Goal: Transaction & Acquisition: Book appointment/travel/reservation

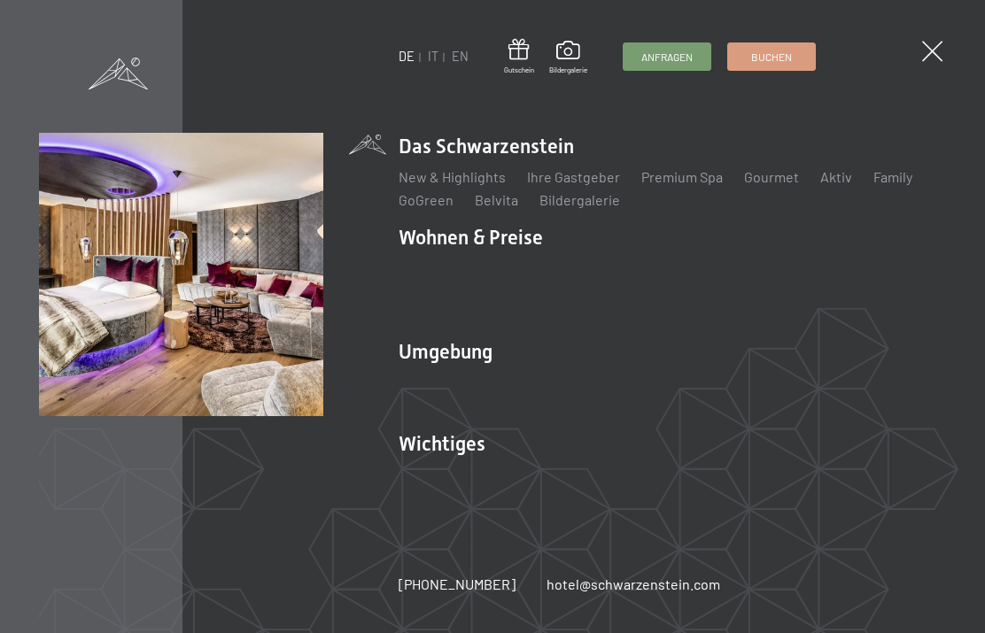
click at [586, 269] on link "Zimmer & Preise" at bounding box center [586, 268] width 103 height 17
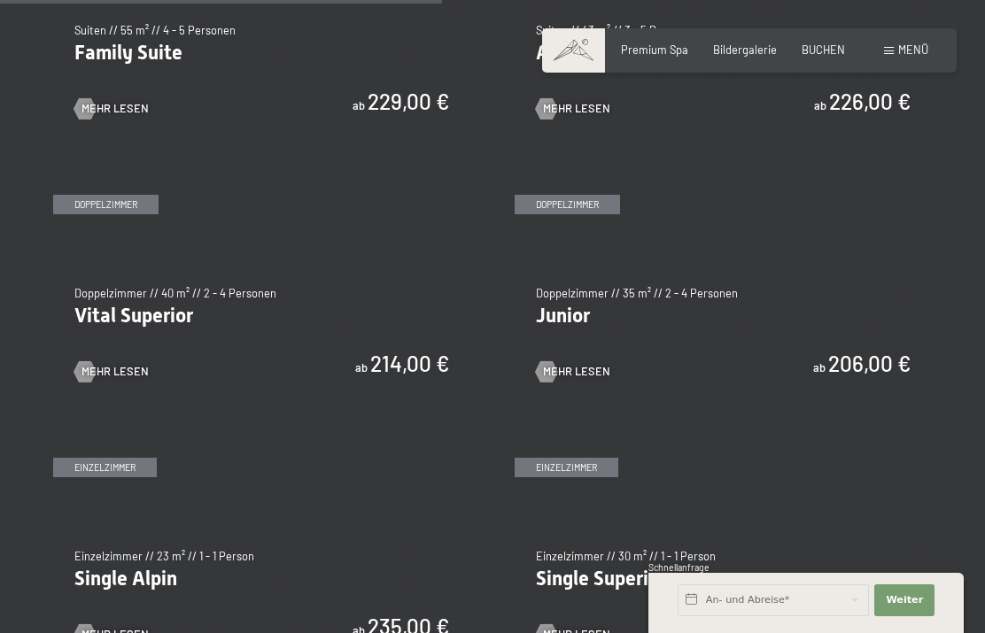
scroll to position [1906, 0]
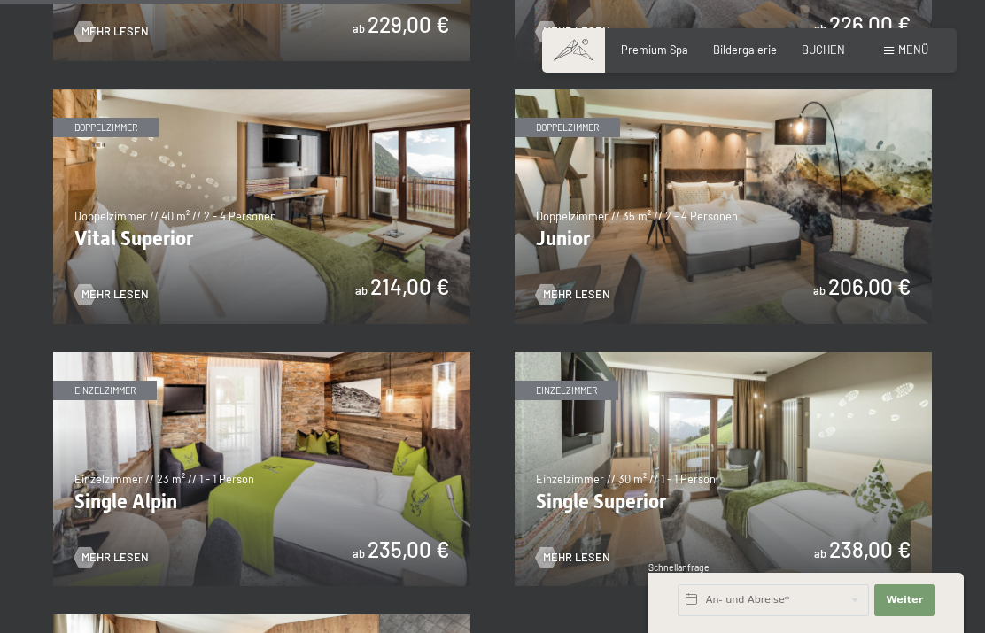
click at [573, 291] on span "Mehr Lesen" at bounding box center [576, 295] width 67 height 16
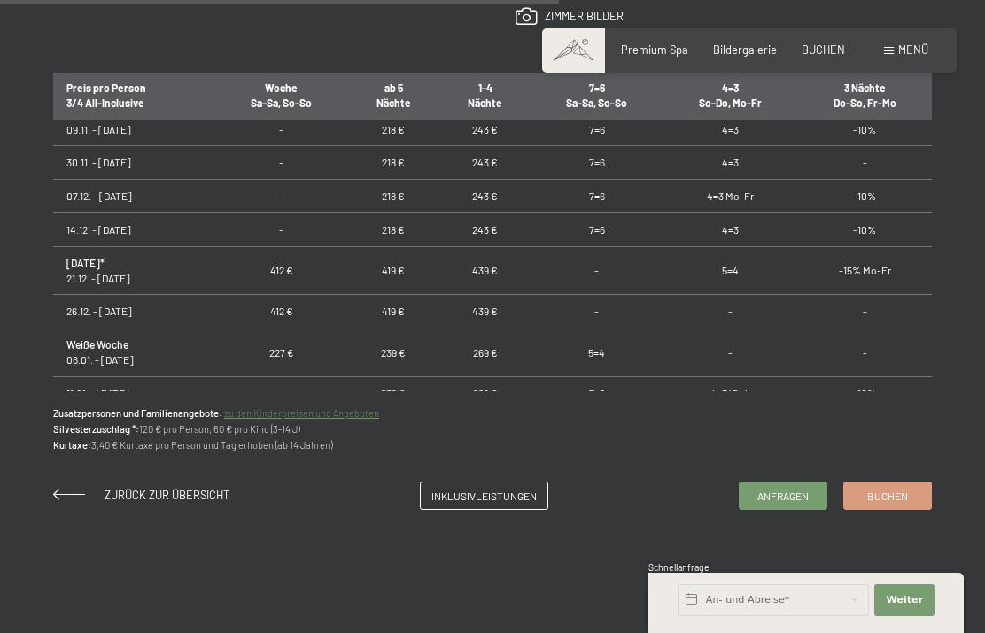
scroll to position [189, 0]
click at [881, 490] on span "Buchen" at bounding box center [887, 496] width 41 height 15
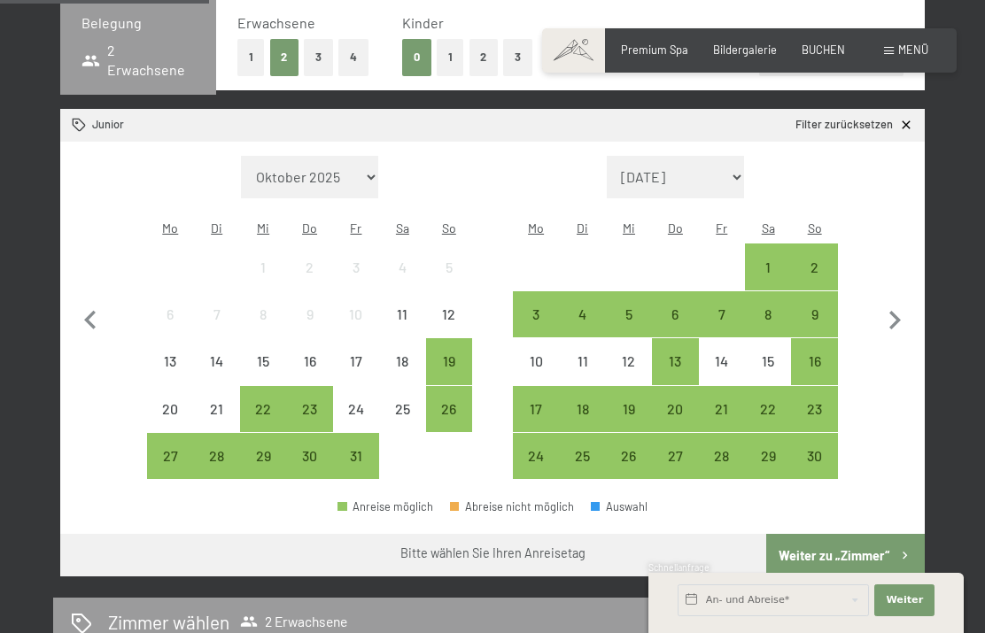
scroll to position [400, 0]
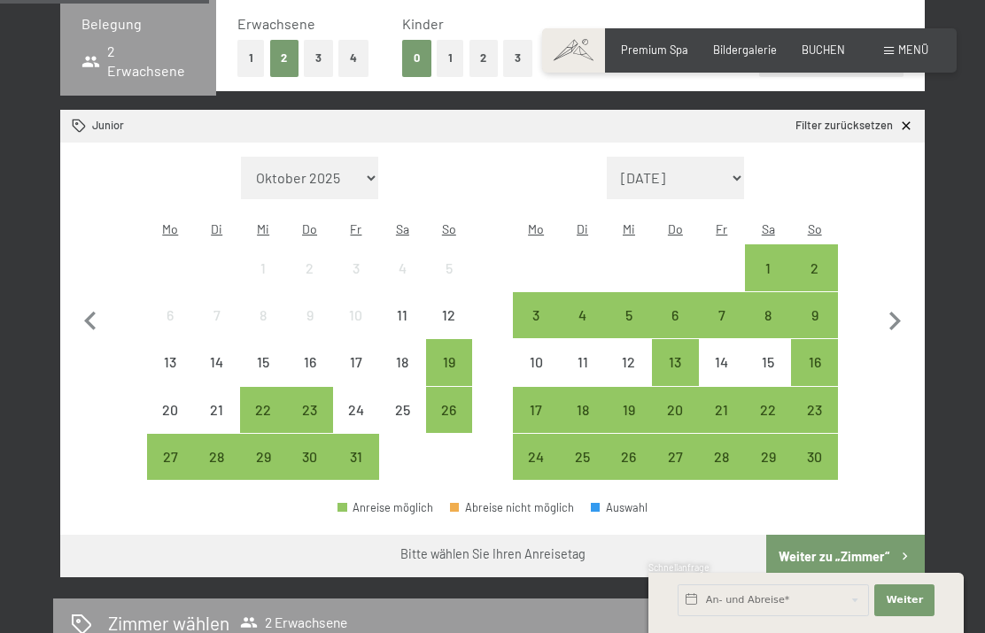
click at [890, 315] on icon "button" at bounding box center [894, 321] width 37 height 37
select select "2025-11-01"
select select "2025-12-01"
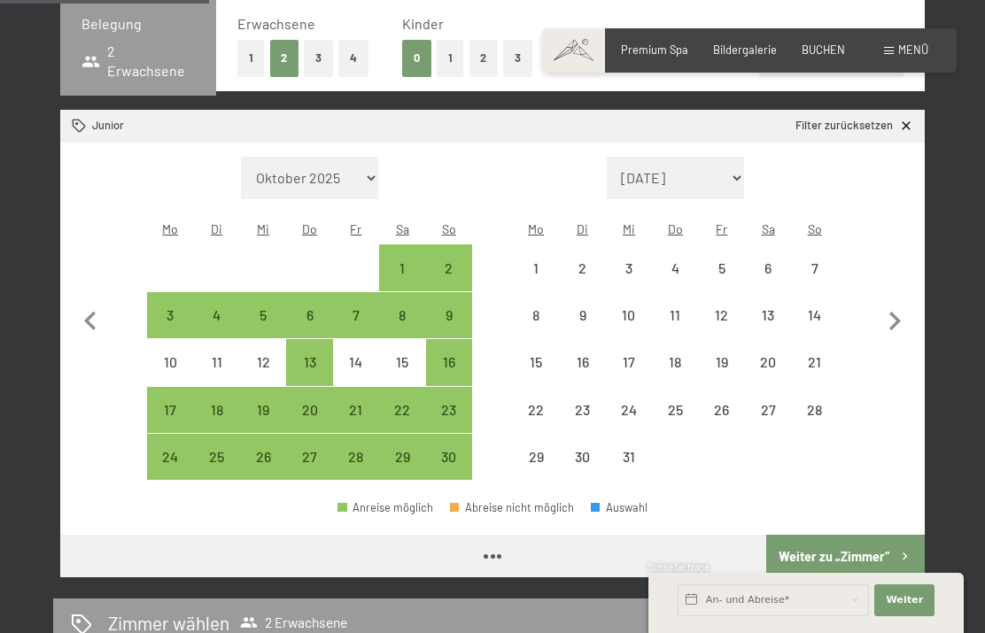
select select "2025-11-01"
select select "2025-12-01"
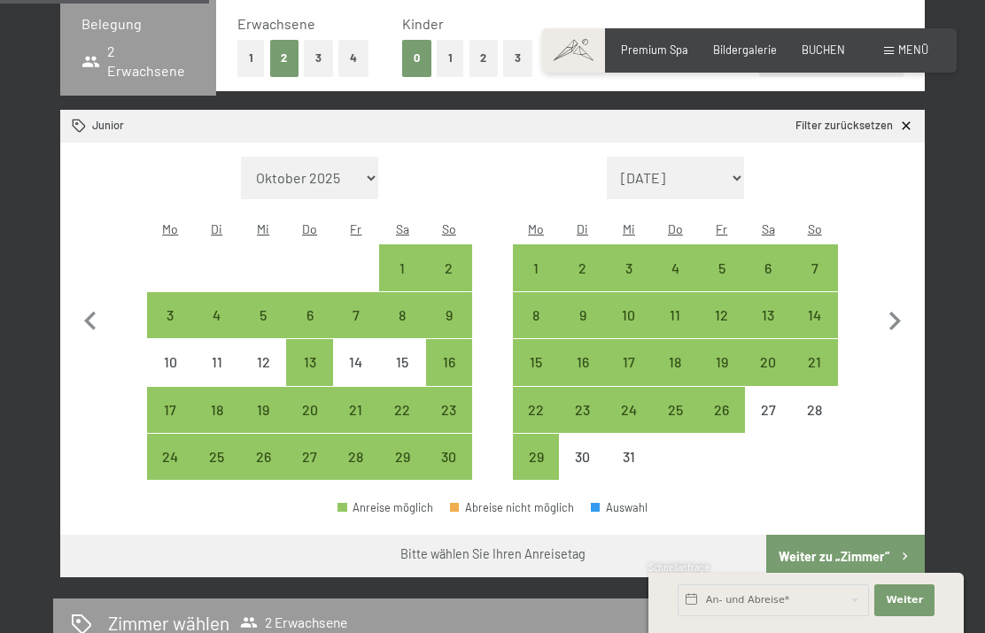
click at [628, 403] on div "24" at bounding box center [629, 424] width 43 height 43
select select "2025-11-01"
select select "2025-12-01"
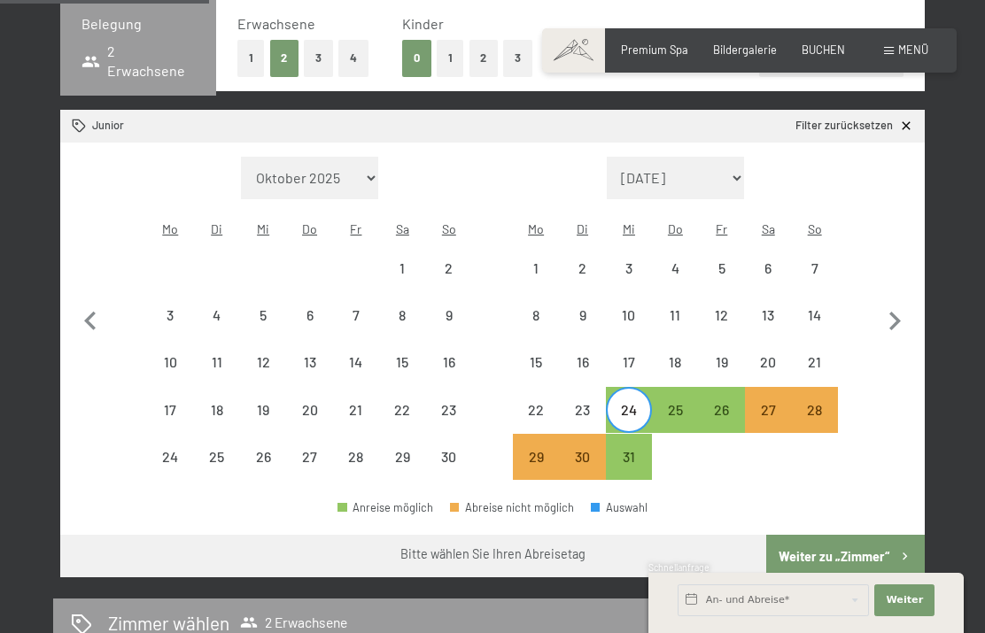
click at [579, 450] on div "30" at bounding box center [582, 471] width 43 height 43
select select "2025-11-01"
select select "2025-12-01"
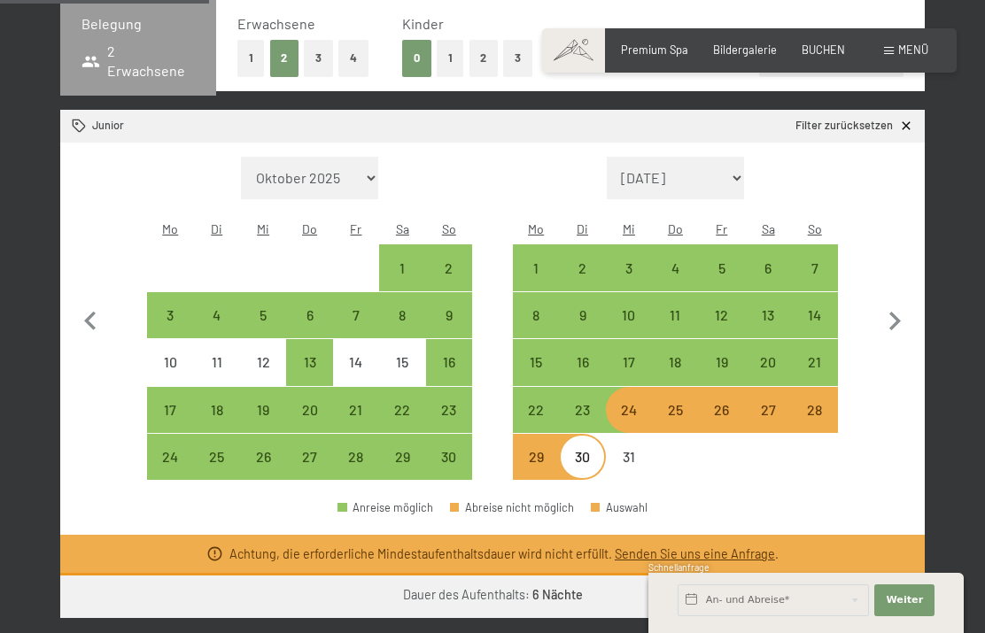
click at [627, 403] on div "24" at bounding box center [629, 424] width 43 height 43
select select "2025-11-01"
select select "2025-12-01"
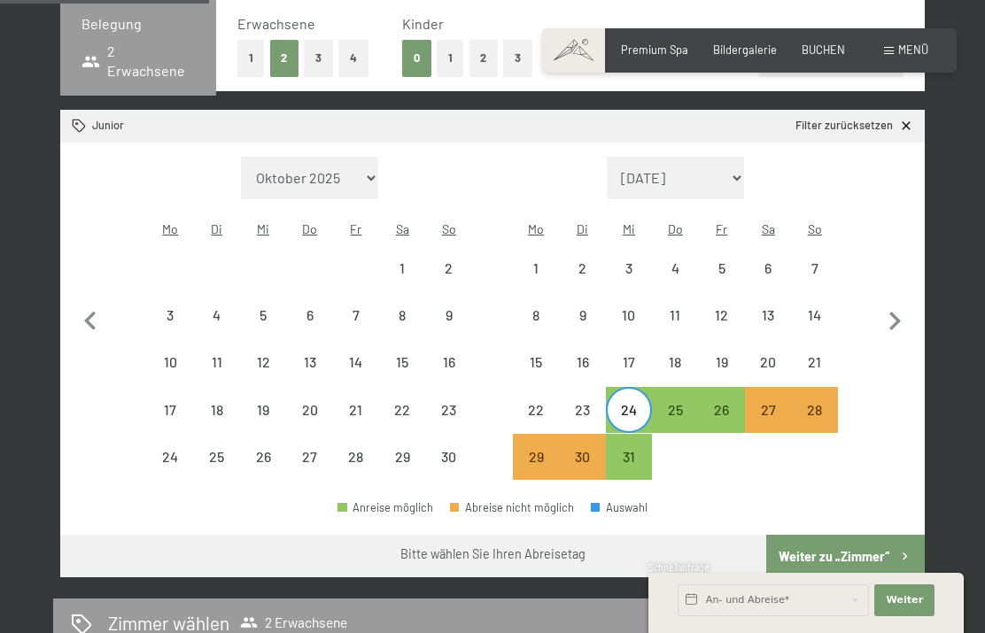
click at [636, 453] on div "31" at bounding box center [629, 471] width 43 height 43
select select "2025-11-01"
select select "2025-12-01"
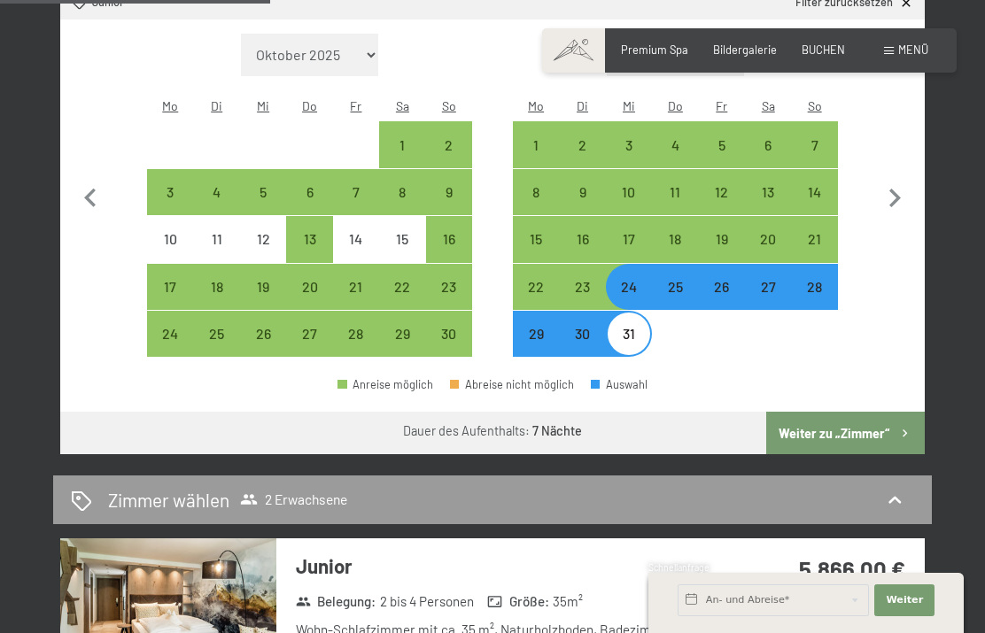
scroll to position [439, 0]
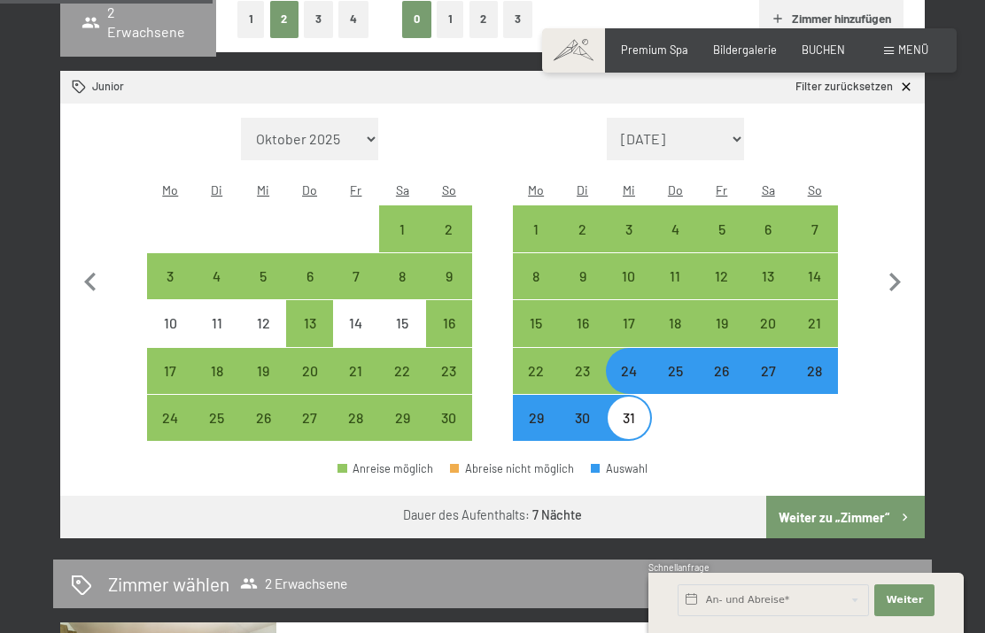
click at [806, 305] on div "21" at bounding box center [814, 323] width 43 height 43
select select "2025-11-01"
select select "2025-12-01"
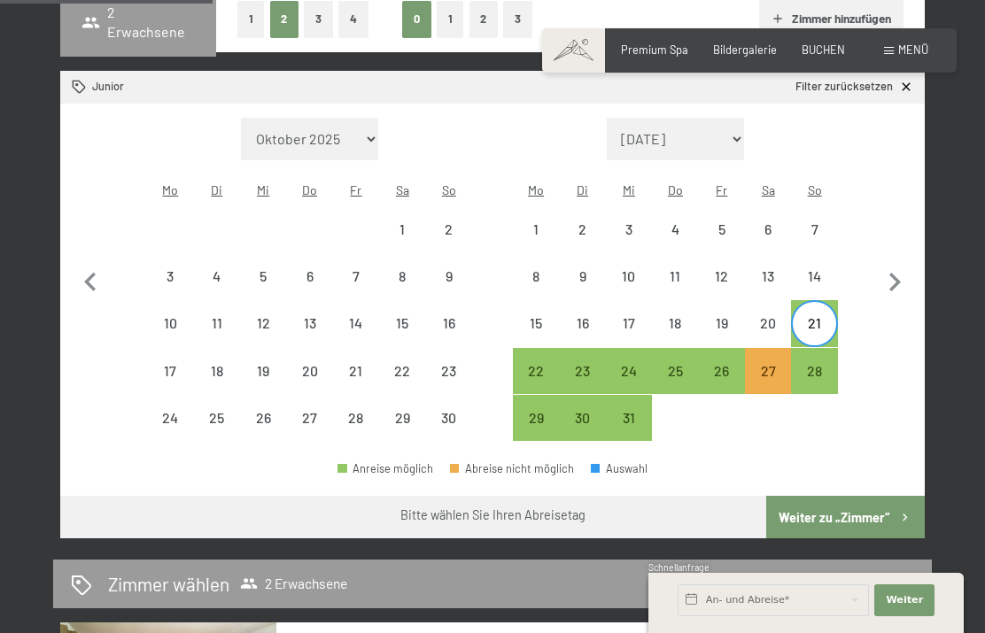
click at [720, 364] on div "26" at bounding box center [722, 385] width 43 height 43
select select "2025-11-01"
select select "2025-12-01"
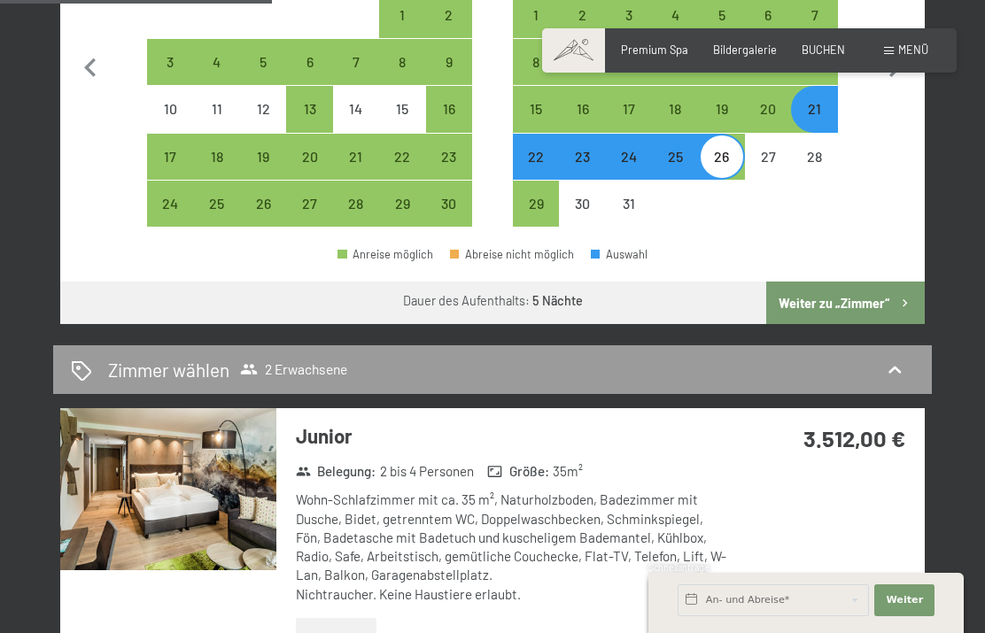
scroll to position [641, 0]
